Goal: Task Accomplishment & Management: Use online tool/utility

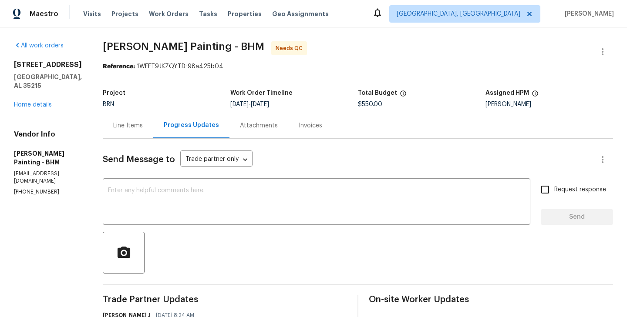
click at [153, 133] on div "Line Items" at bounding box center [128, 126] width 51 height 26
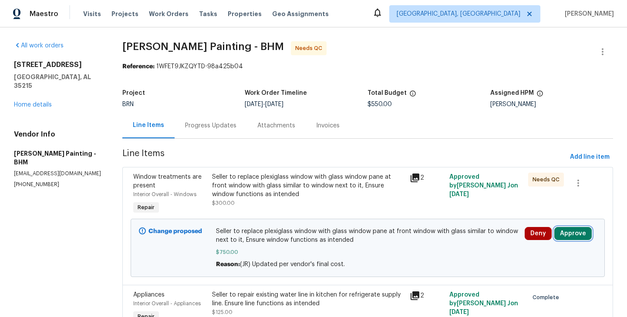
click at [585, 236] on button "Approve" at bounding box center [572, 233] width 37 height 13
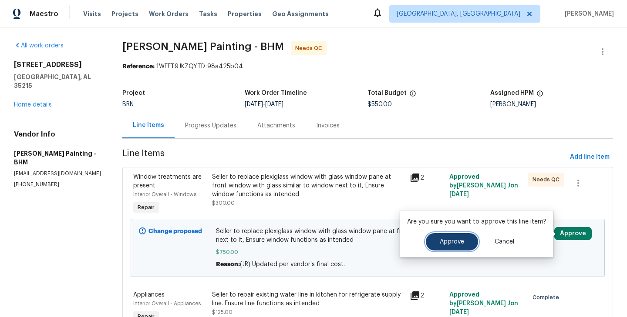
click at [470, 245] on button "Approve" at bounding box center [452, 241] width 52 height 17
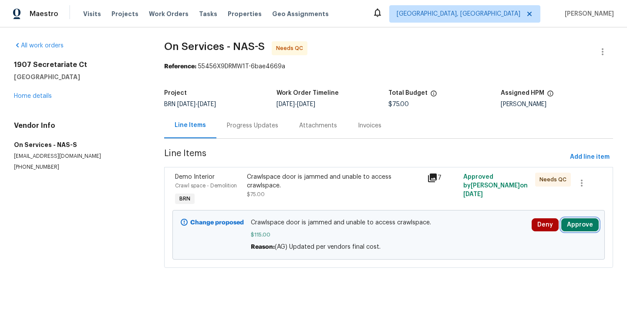
click at [580, 223] on button "Approve" at bounding box center [579, 225] width 37 height 13
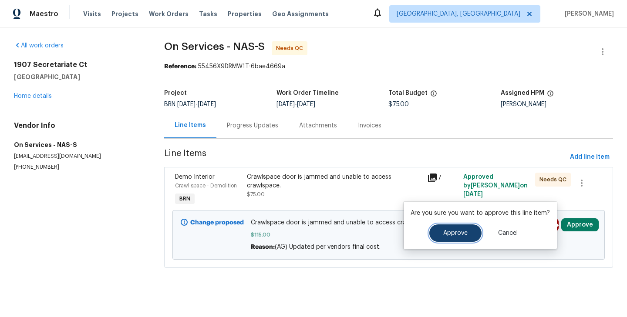
click at [461, 230] on span "Approve" at bounding box center [455, 233] width 24 height 7
